Goal: Information Seeking & Learning: Learn about a topic

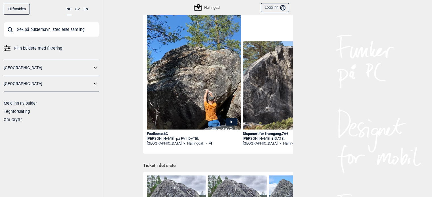
scroll to position [39, 0]
click at [184, 129] on img at bounding box center [194, 94] width 94 height 167
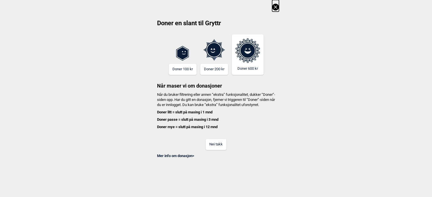
click at [217, 150] on button "Nei takk" at bounding box center [215, 144] width 21 height 11
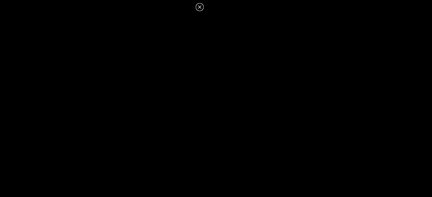
click at [200, 8] on icon at bounding box center [199, 7] width 7 height 7
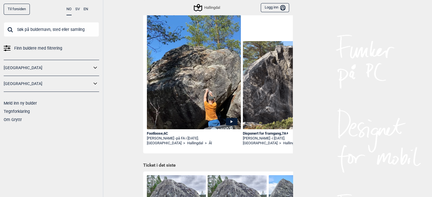
click at [212, 138] on div "[PERSON_NAME] - på FA i [DATE]." at bounding box center [194, 138] width 94 height 5
click at [155, 134] on div "Footloose , 6C" at bounding box center [194, 133] width 94 height 5
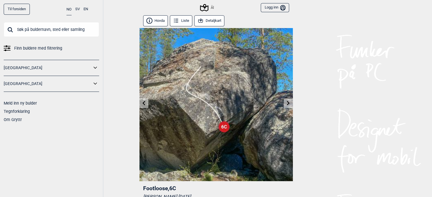
scroll to position [3, 0]
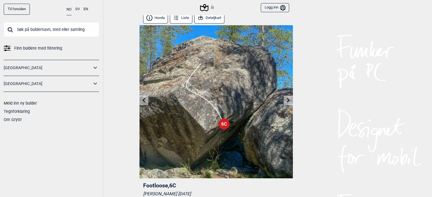
click at [290, 104] on link at bounding box center [288, 100] width 9 height 9
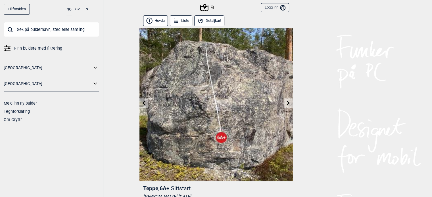
click at [287, 103] on icon at bounding box center [288, 103] width 5 height 5
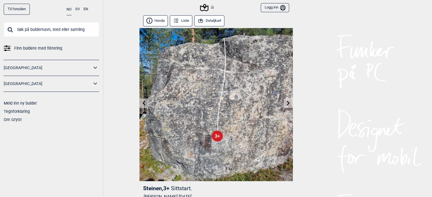
click at [213, 19] on button "Detaljkart" at bounding box center [209, 20] width 30 height 11
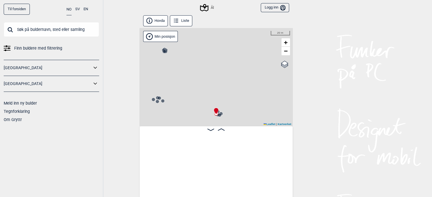
scroll to position [0, 5708]
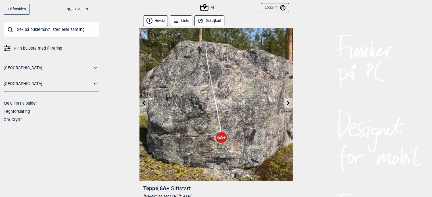
scroll to position [3, 0]
